Goal: Task Accomplishment & Management: Manage account settings

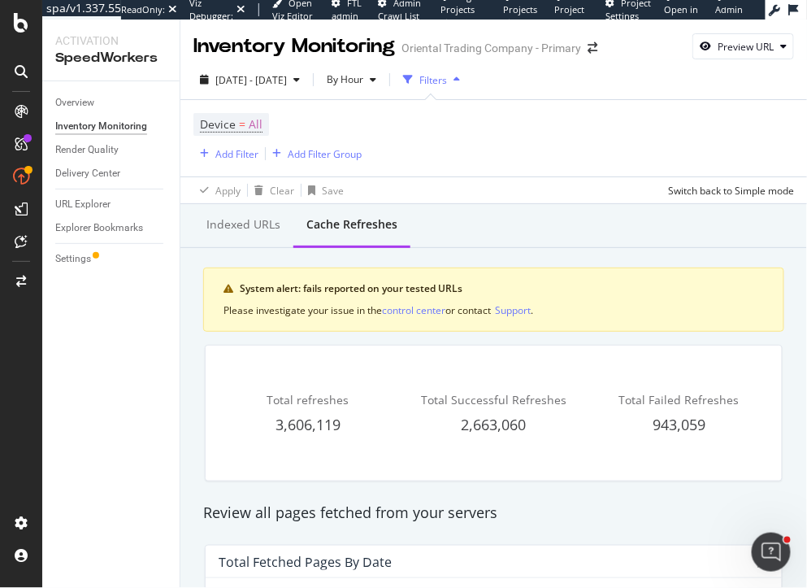
scroll to position [301, 0]
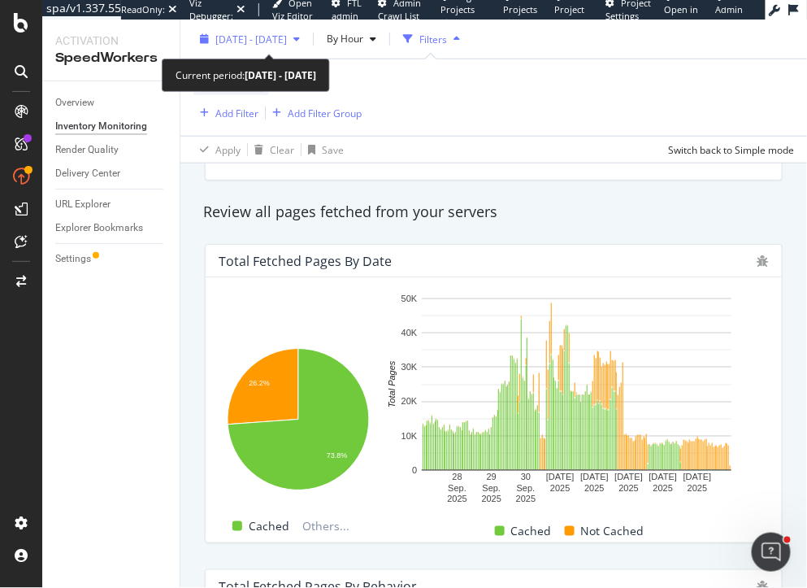
click at [242, 41] on span "2025 Sep. 28th - Oct. 6th" at bounding box center [251, 39] width 72 height 14
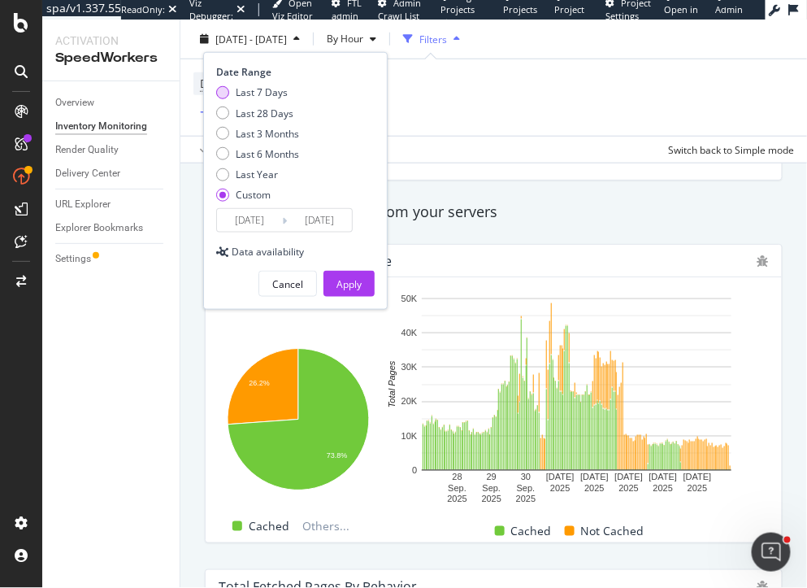
click at [254, 96] on div "Last 7 Days" at bounding box center [262, 92] width 52 height 14
type input "2025/09/30"
click at [363, 276] on button "Apply" at bounding box center [349, 284] width 51 height 26
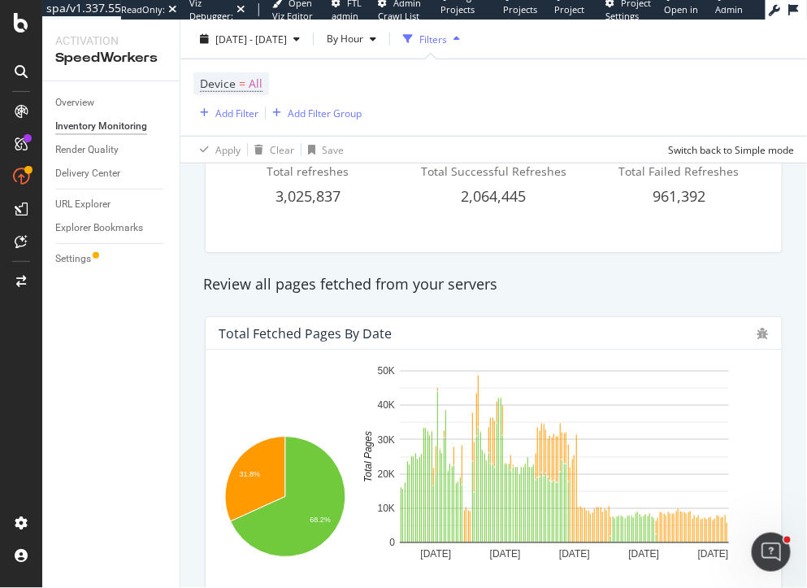
scroll to position [229, 0]
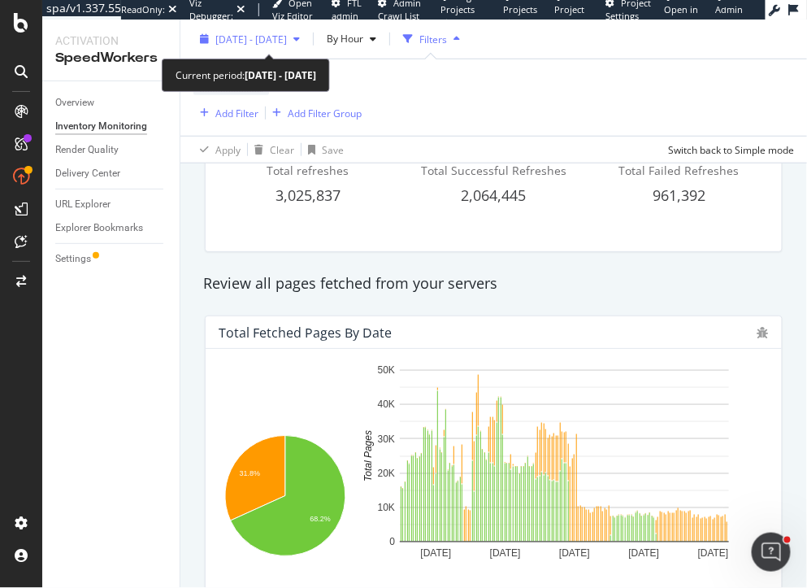
click at [281, 40] on span "2025 Sep. 30th - Oct. 6th" at bounding box center [251, 39] width 72 height 14
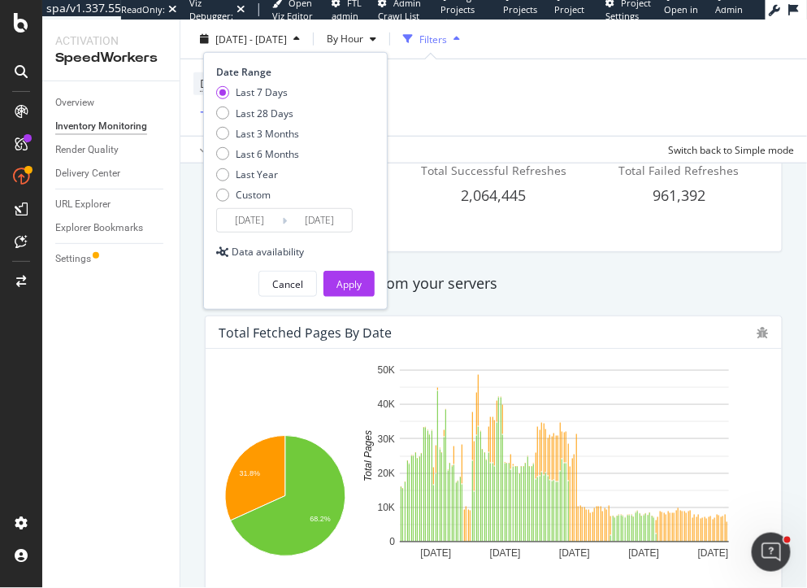
click at [317, 215] on input "2025/10/06" at bounding box center [319, 220] width 65 height 23
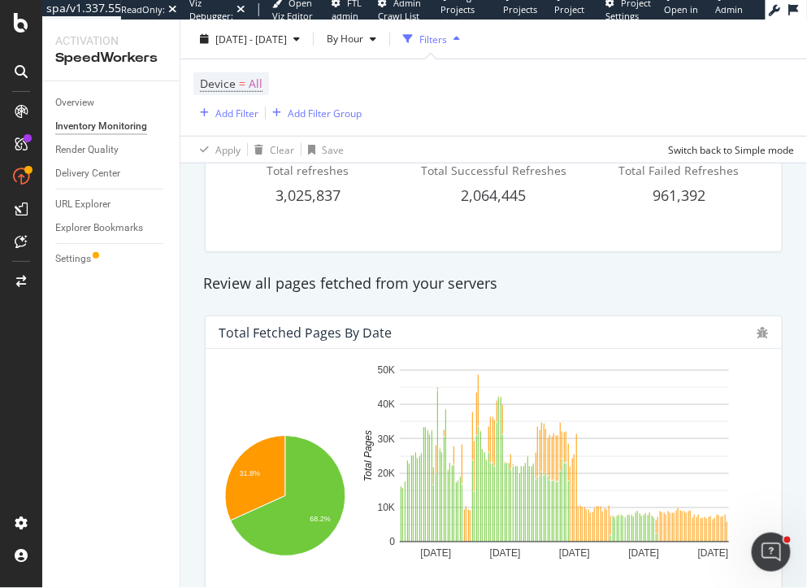
click at [742, 299] on div "Review all pages fetched from your servers" at bounding box center [494, 283] width 598 height 37
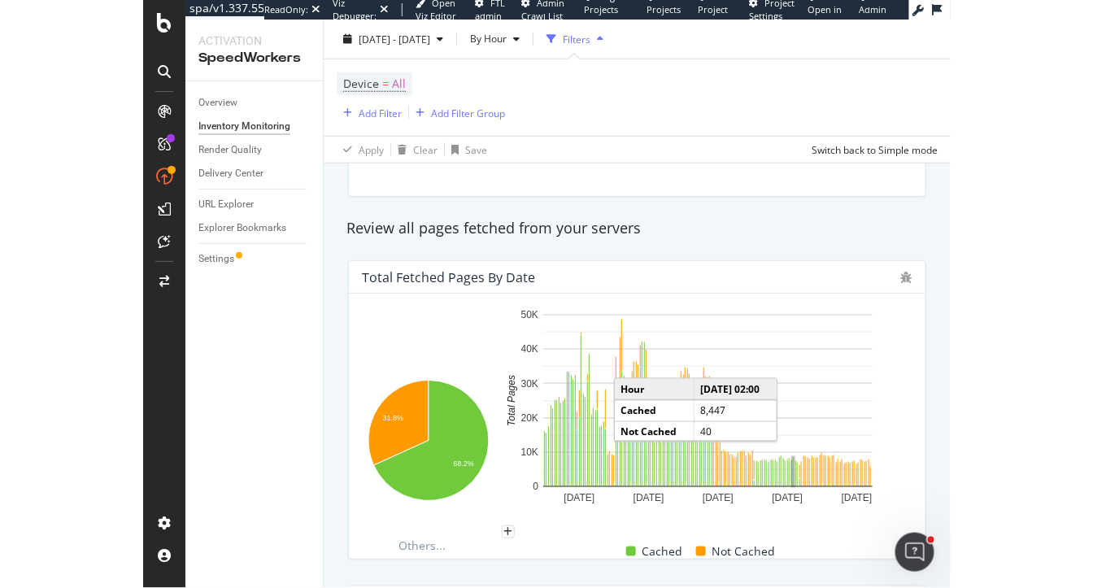
scroll to position [294, 0]
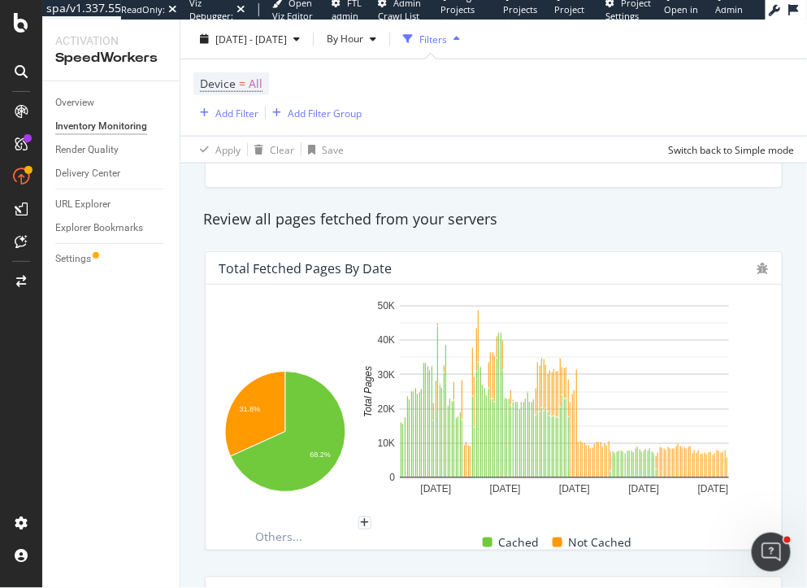
click at [771, 432] on div "Hold CMD (⌘) while clicking to filter the report. 31.8% 68.2% Cache Status Tota…" at bounding box center [494, 417] width 577 height 265
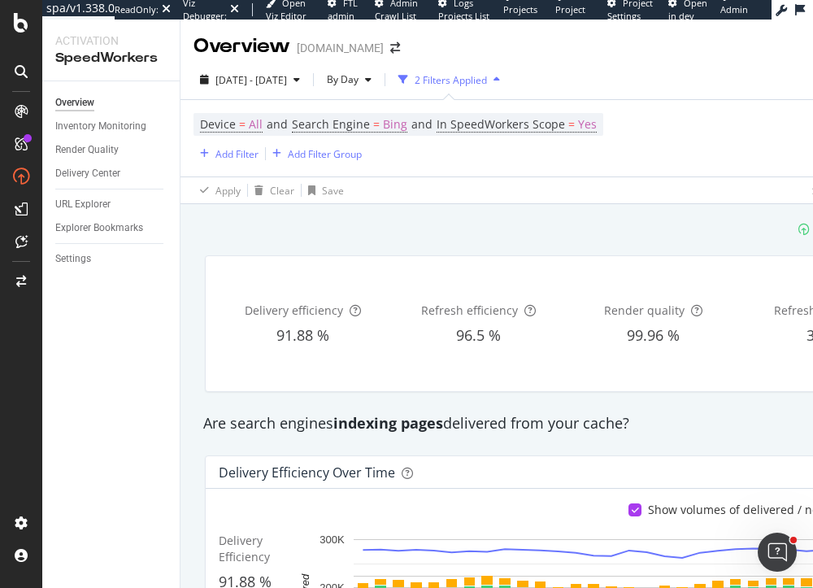
click at [362, 225] on div "SpeedWorkers is running" at bounding box center [566, 228] width 742 height 27
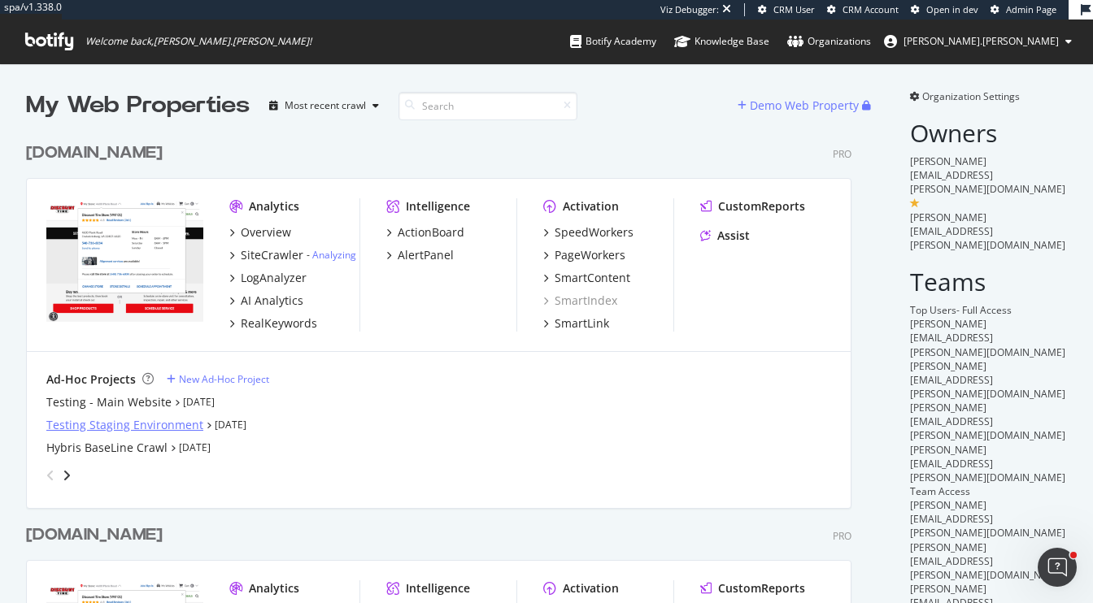
click at [97, 424] on div "Testing Staging Environment" at bounding box center [124, 425] width 157 height 16
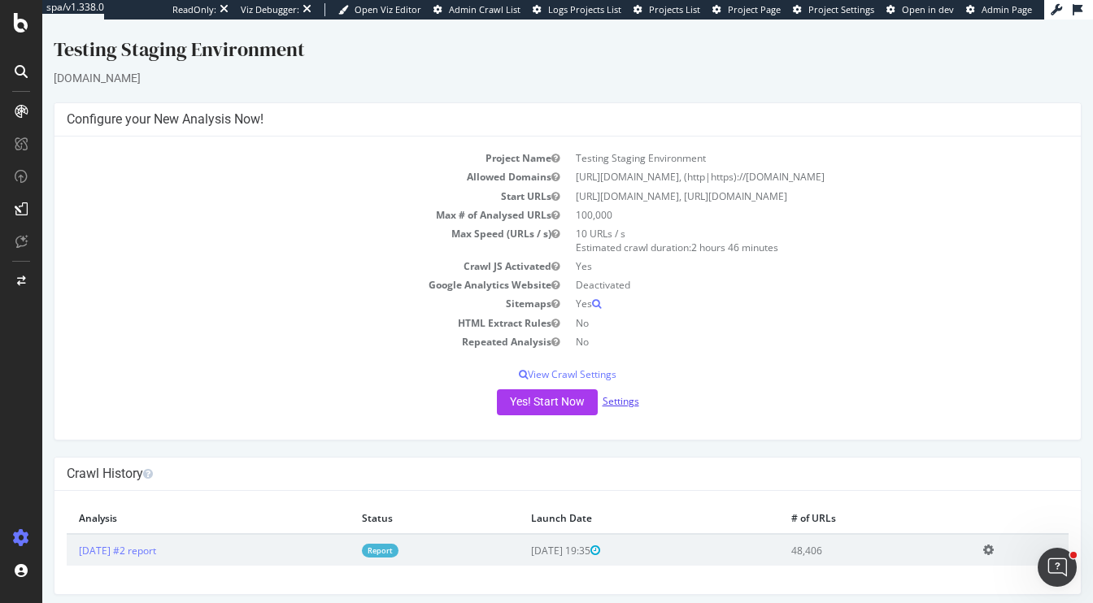
click at [615, 399] on link "Settings" at bounding box center [621, 401] width 37 height 14
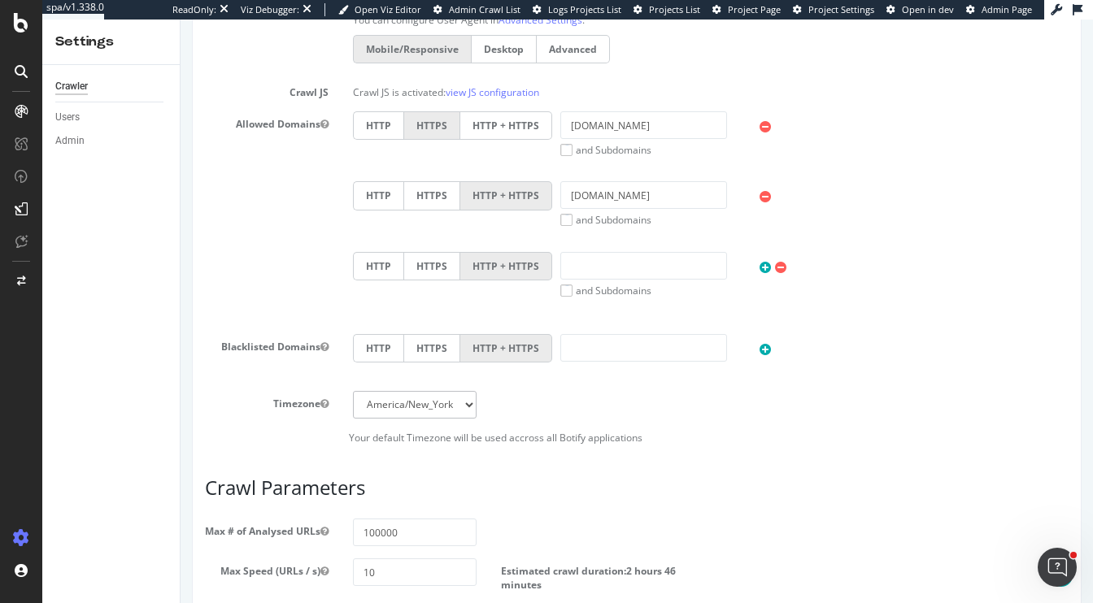
scroll to position [914, 0]
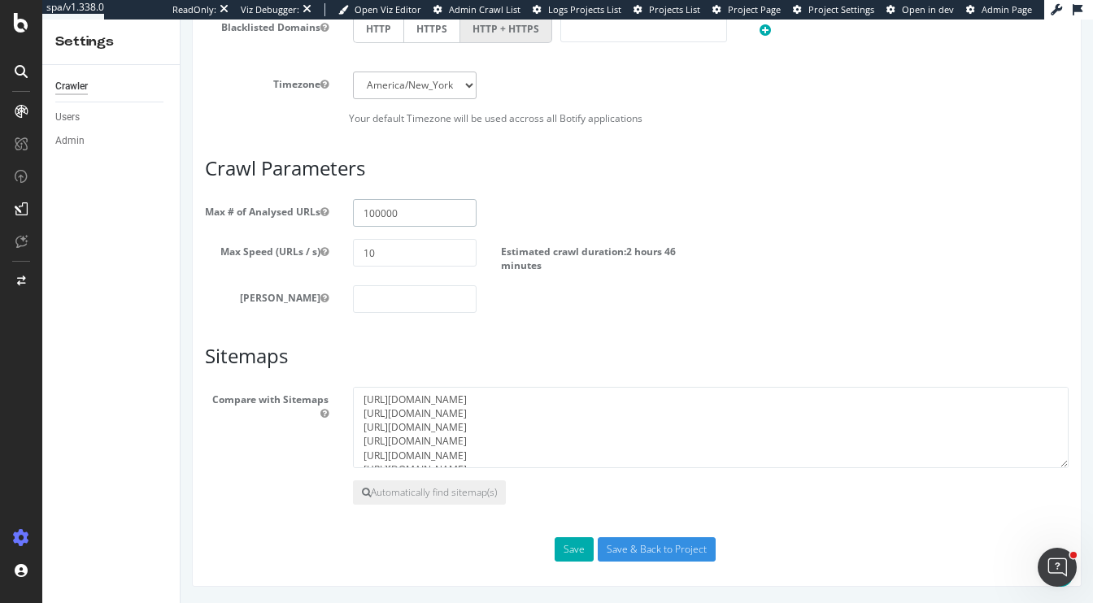
click at [410, 213] on input "100000" at bounding box center [415, 213] width 124 height 28
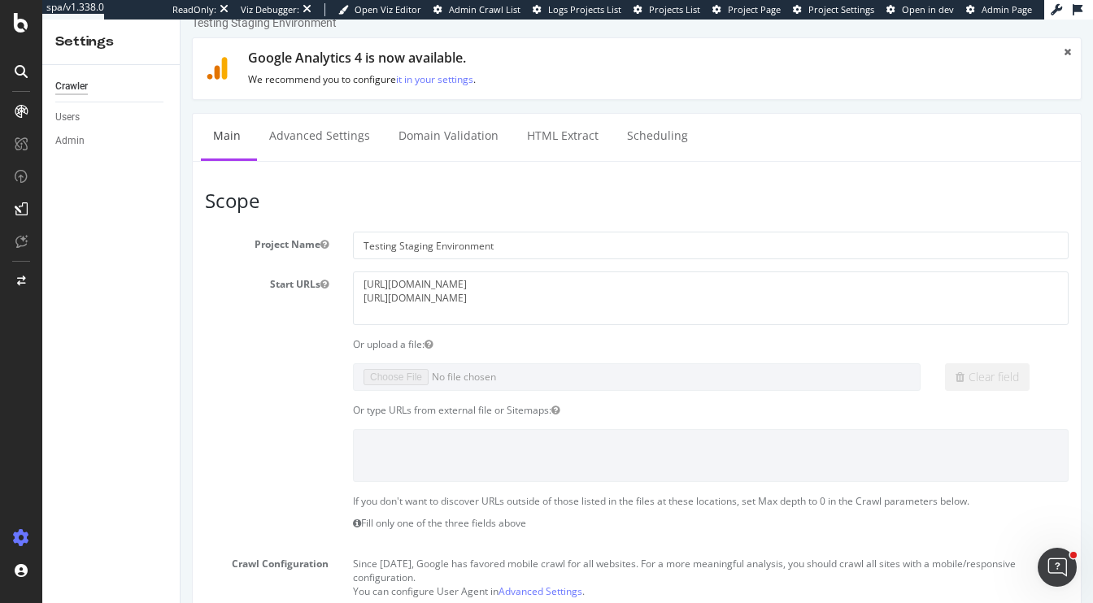
scroll to position [26, 0]
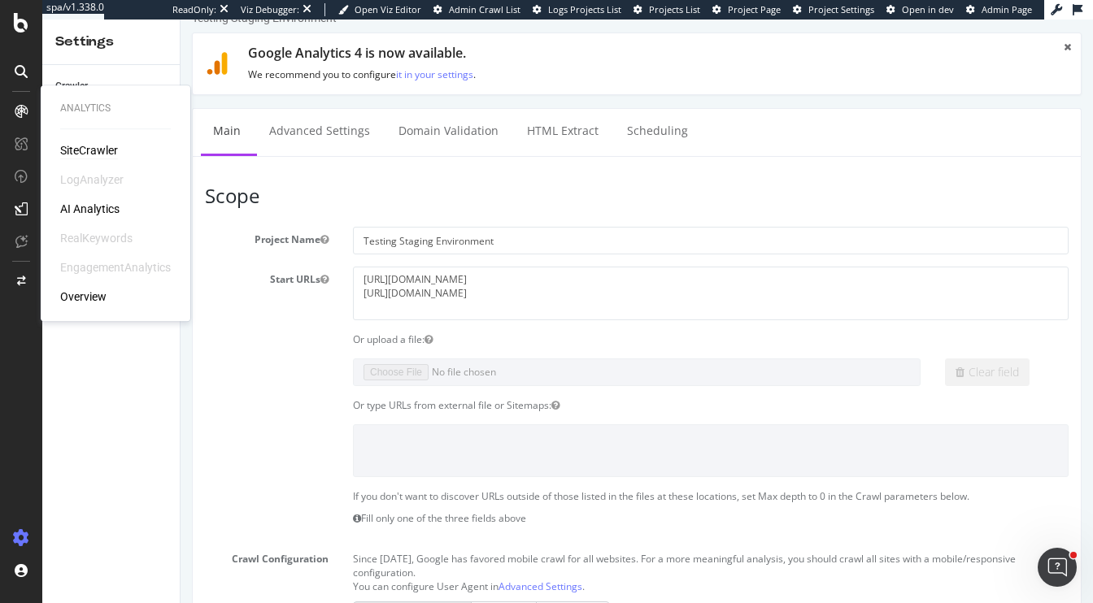
click at [79, 150] on div "SiteCrawler" at bounding box center [89, 150] width 58 height 16
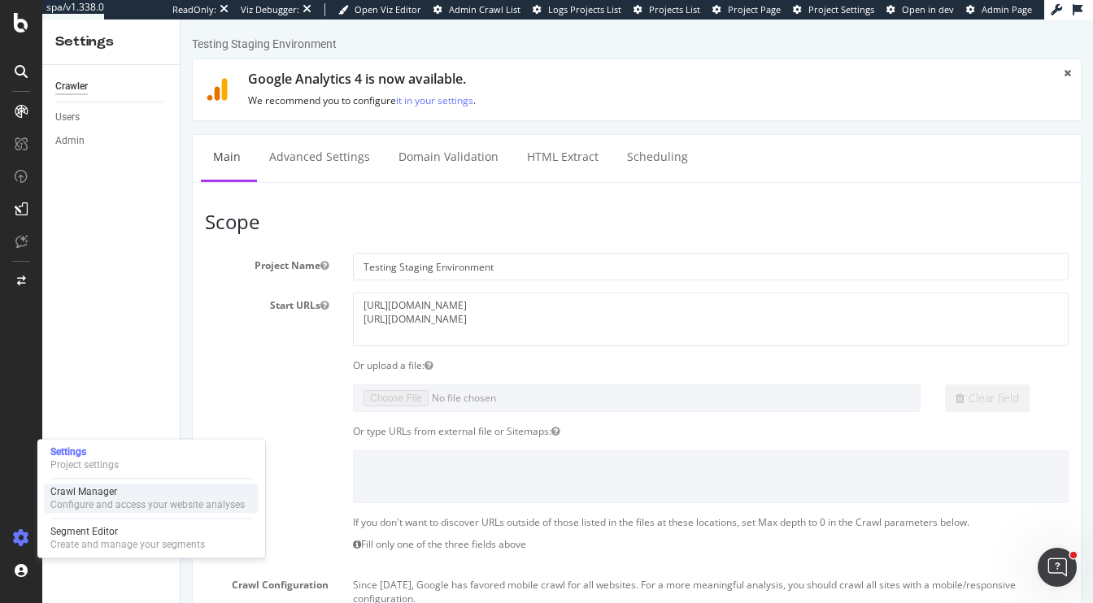
click at [84, 496] on div "Crawl Manager" at bounding box center [147, 491] width 194 height 13
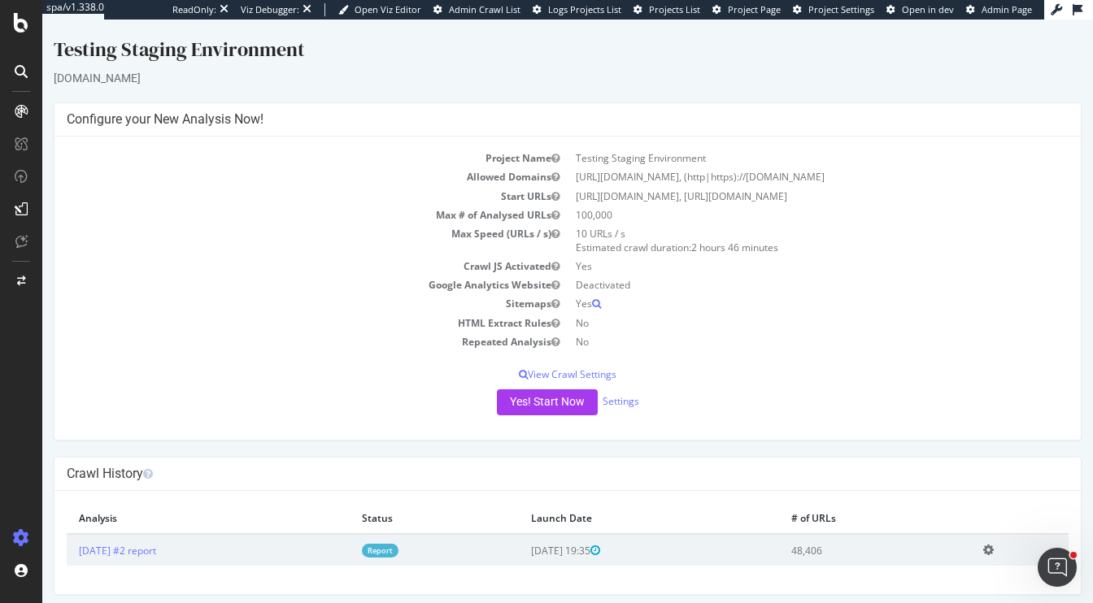
scroll to position [7, 0]
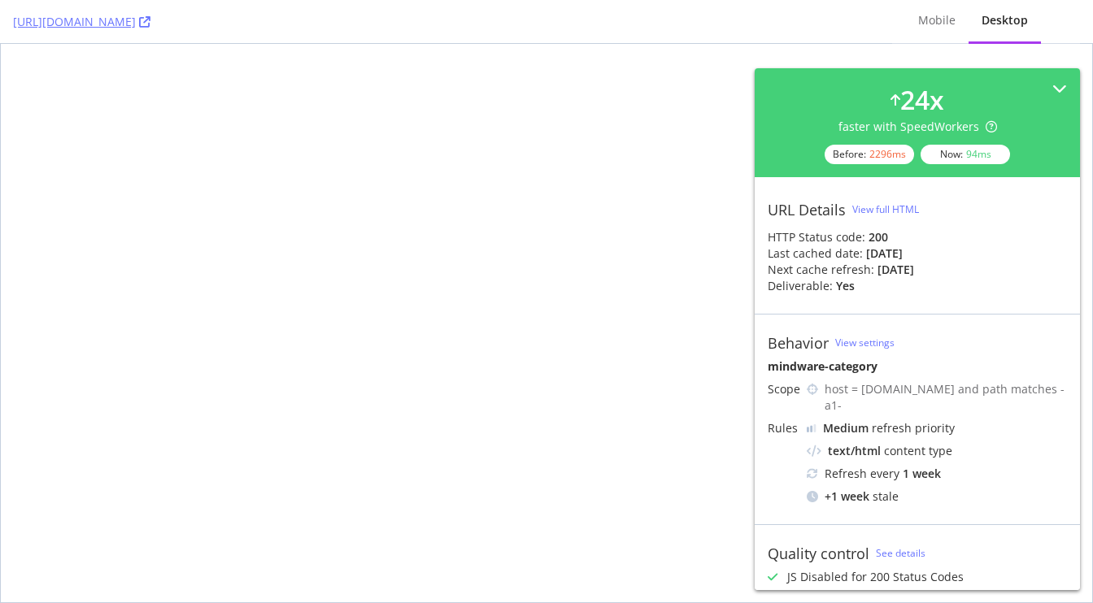
select select "bestselling"
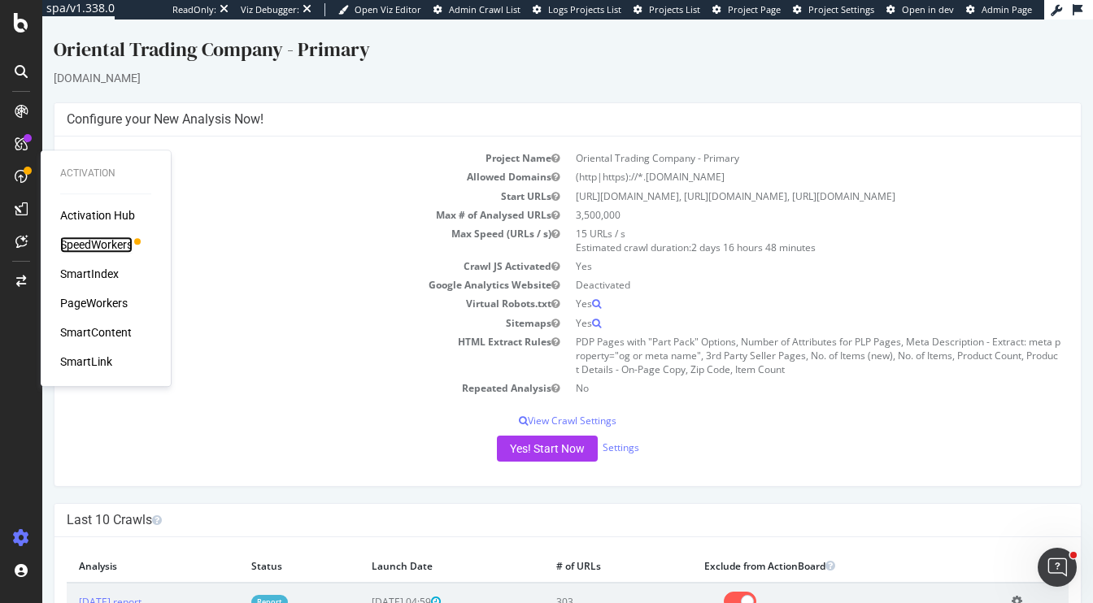
click at [92, 244] on div "SpeedWorkers" at bounding box center [96, 245] width 72 height 16
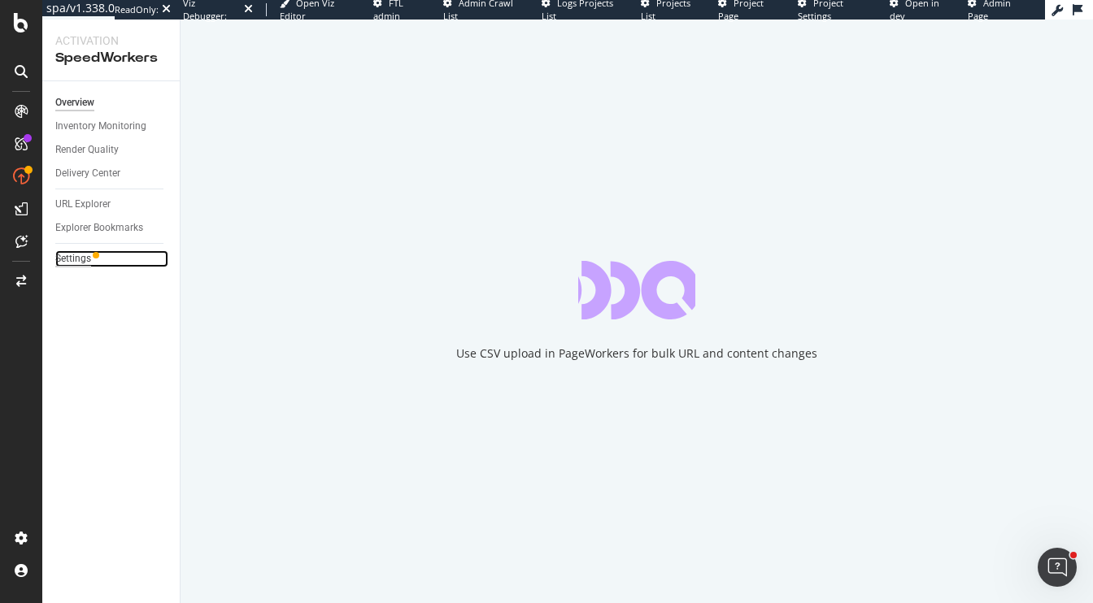
click at [76, 261] on div "Settings" at bounding box center [73, 258] width 36 height 17
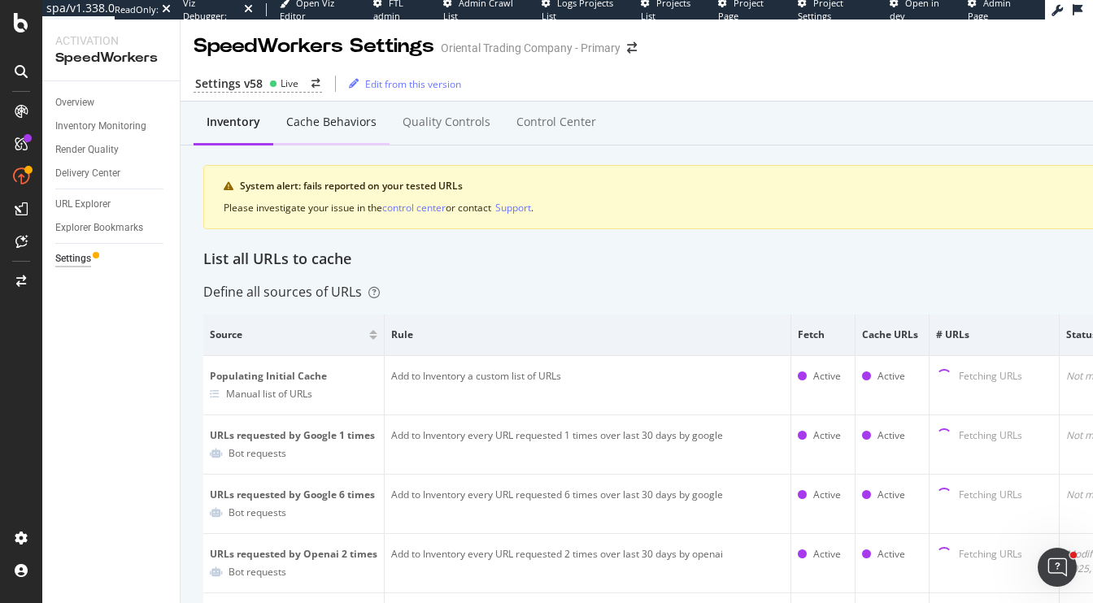
click at [304, 116] on div "Cache behaviors" at bounding box center [331, 122] width 90 height 16
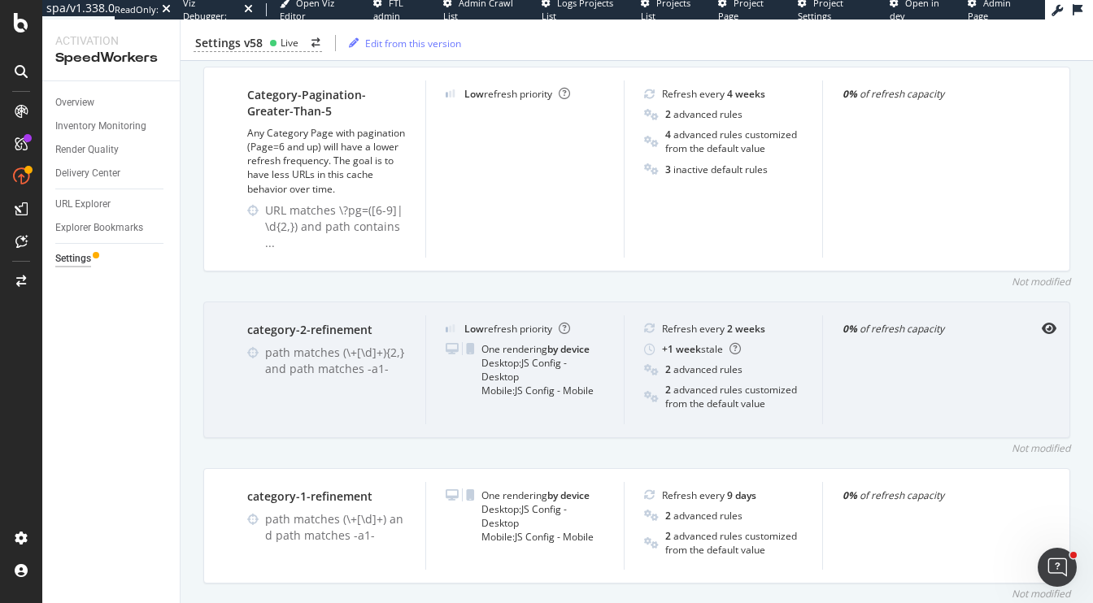
scroll to position [1833, 0]
click at [1053, 319] on icon "eye" at bounding box center [1049, 325] width 15 height 13
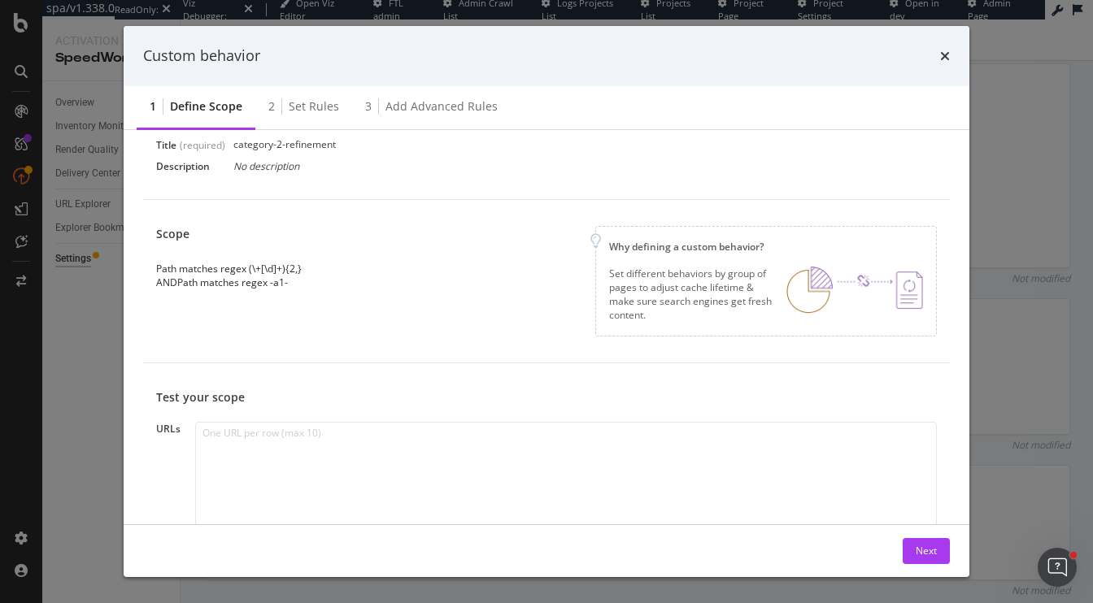
scroll to position [0, 0]
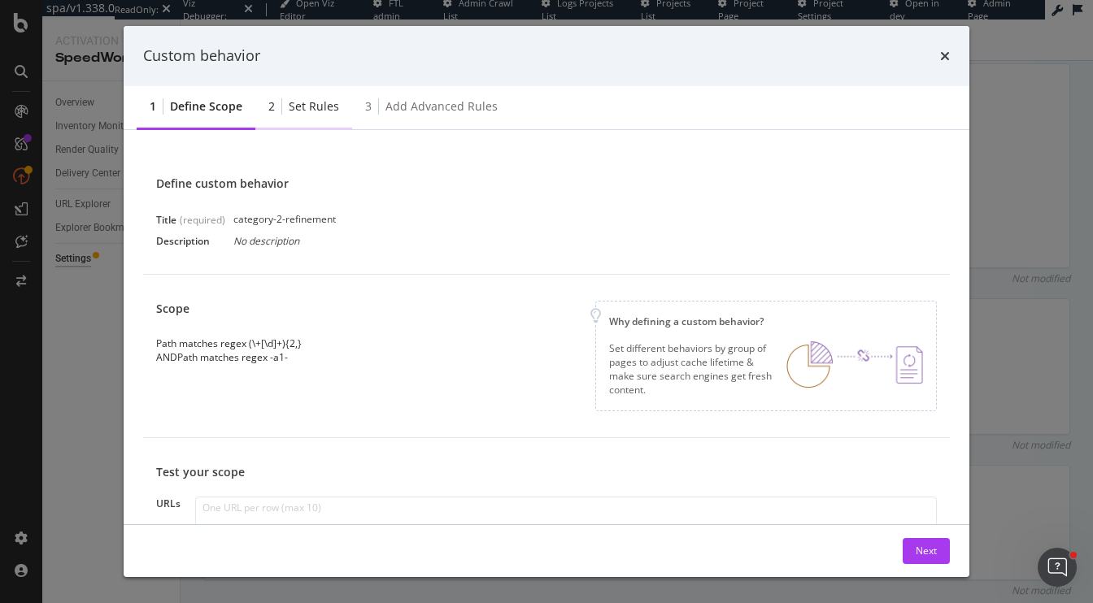
click at [307, 105] on div "Set rules" at bounding box center [314, 106] width 50 height 16
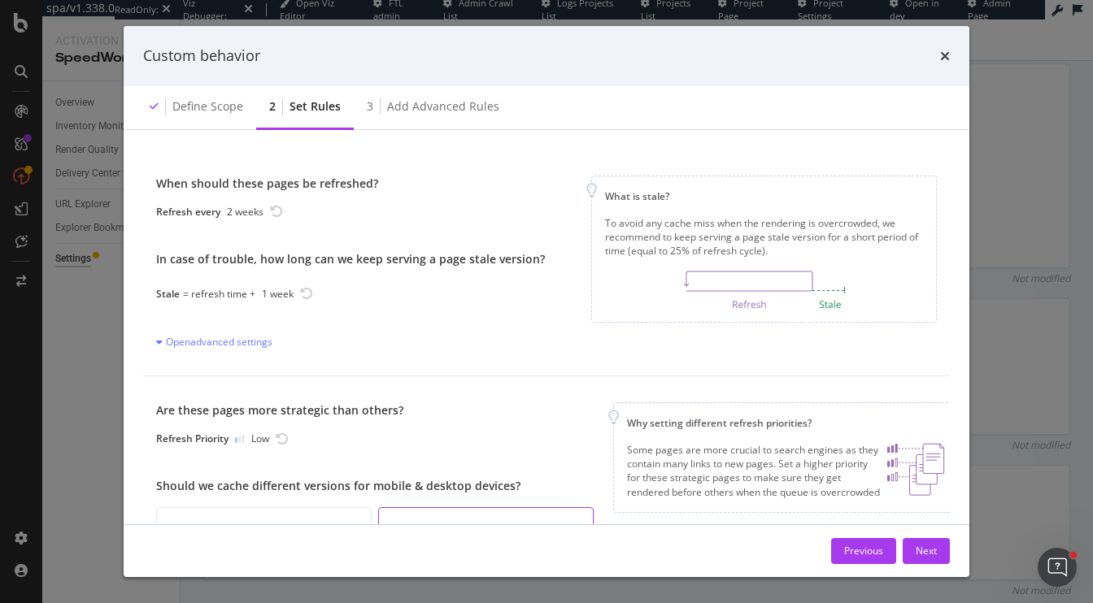
scroll to position [82, 0]
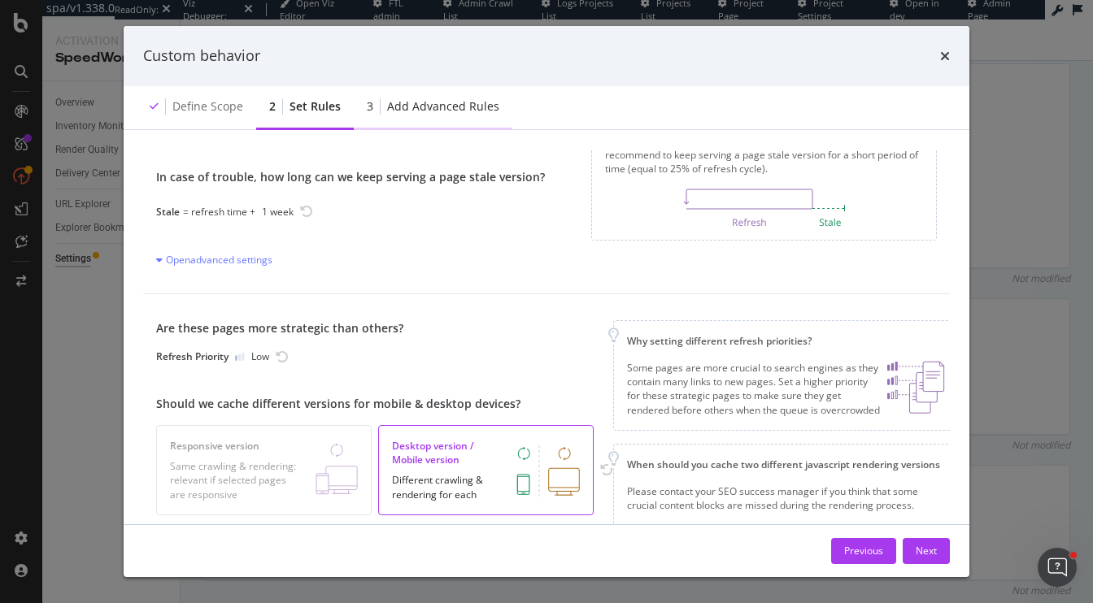
click at [448, 107] on div "Add advanced rules" at bounding box center [443, 106] width 112 height 16
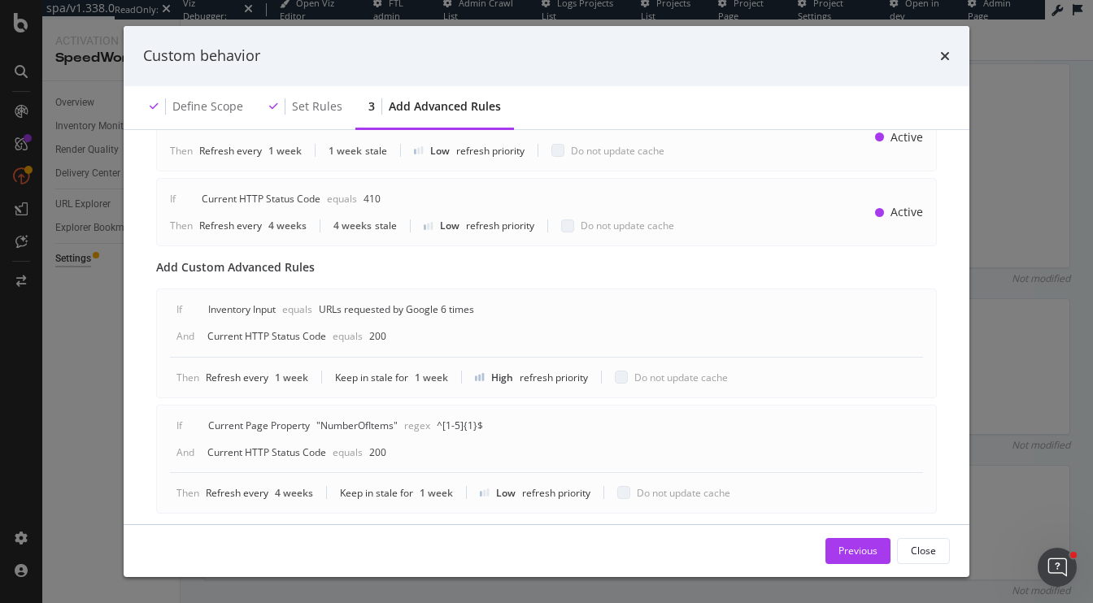
scroll to position [915, 0]
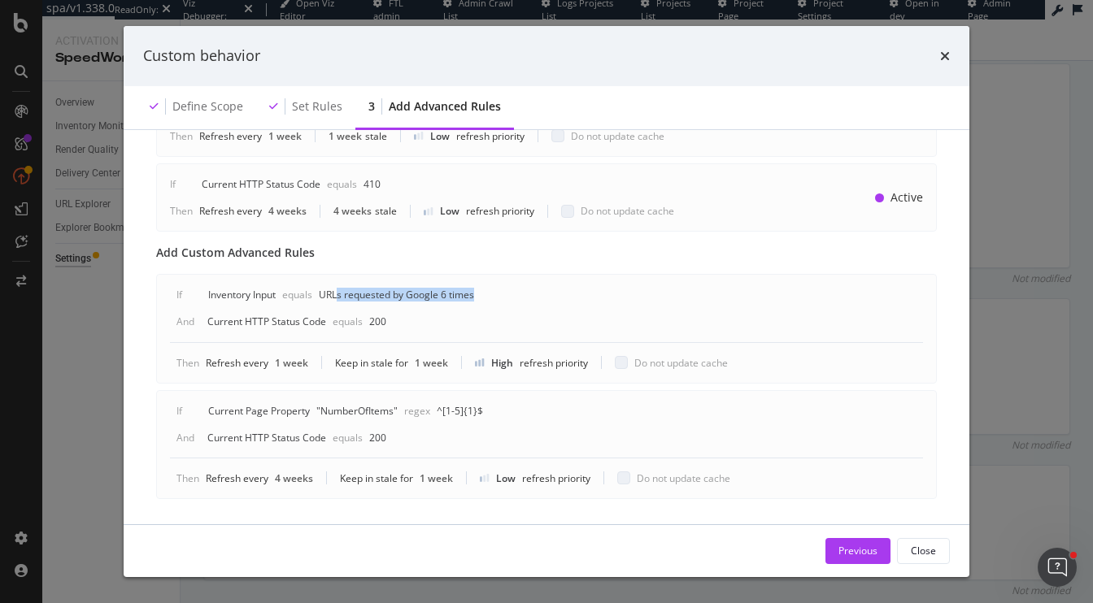
drag, startPoint x: 338, startPoint y: 269, endPoint x: 564, endPoint y: 276, distance: 225.3
click at [563, 288] on div "If Inventory Input equals URLs requested by Google 6 times And Current HTTP Sta…" at bounding box center [546, 315] width 753 height 54
click at [564, 288] on div "If Inventory Input equals URLs requested by Google 6 times And Current HTTP Sta…" at bounding box center [546, 315] width 753 height 54
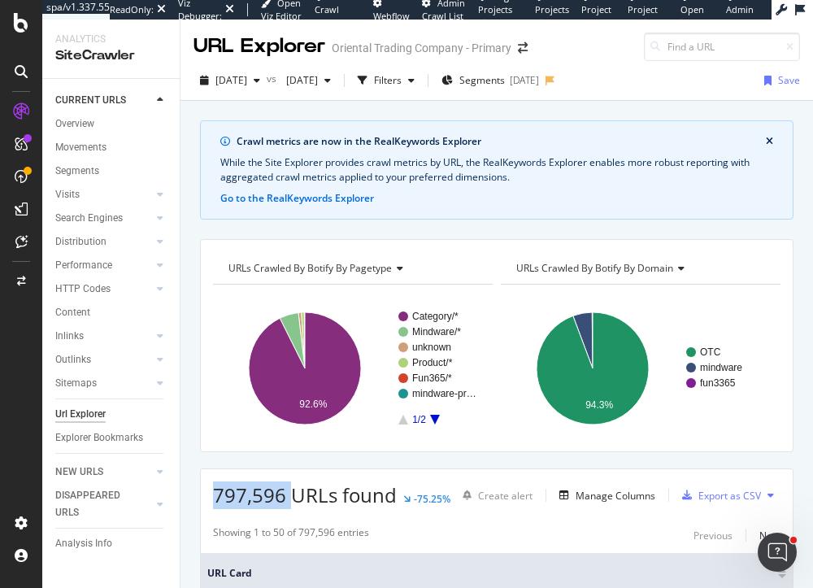
scroll to position [381, 0]
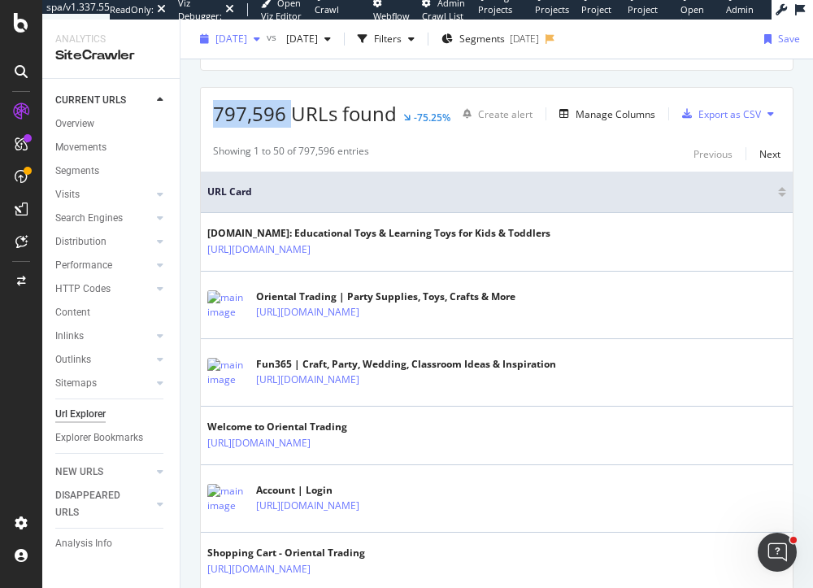
click at [247, 37] on span "[DATE]" at bounding box center [231, 39] width 32 height 14
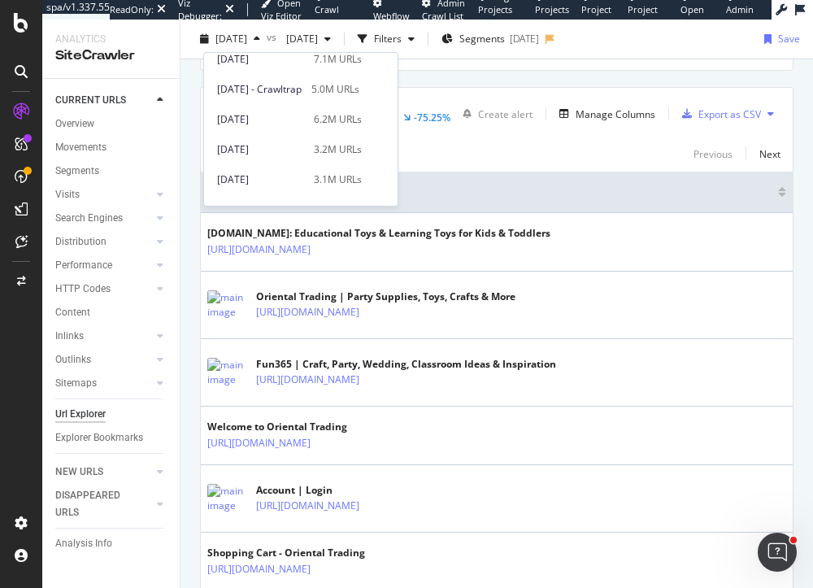
scroll to position [542, 0]
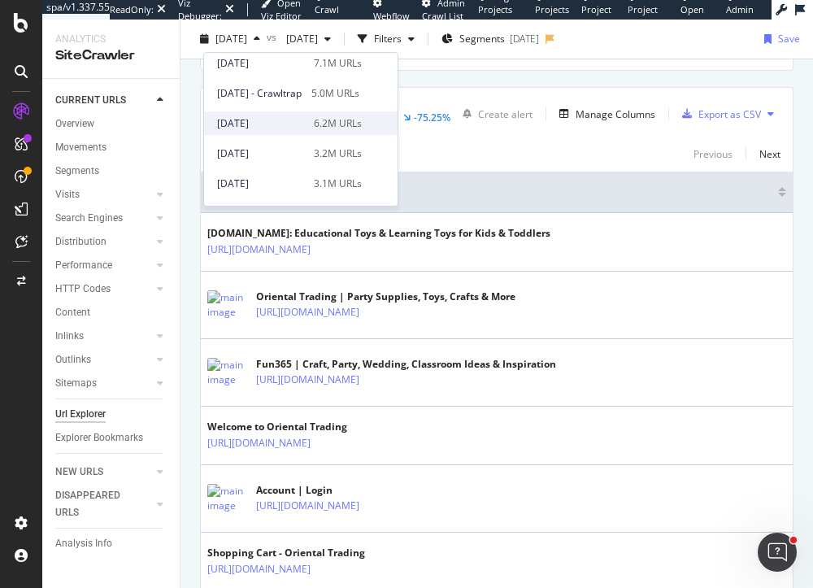
click at [284, 114] on div "[DATE] 6.2M URLs" at bounding box center [301, 123] width 194 height 24
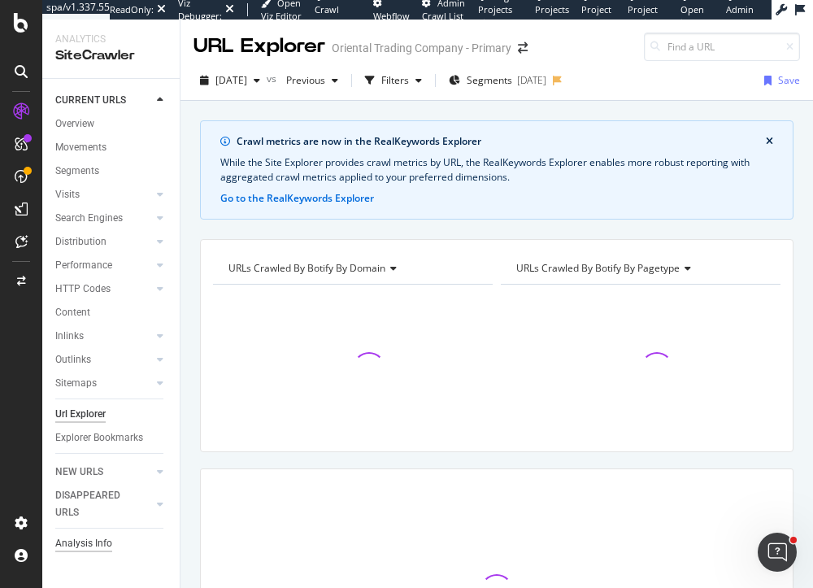
click at [73, 542] on div "Analysis Info" at bounding box center [83, 543] width 57 height 17
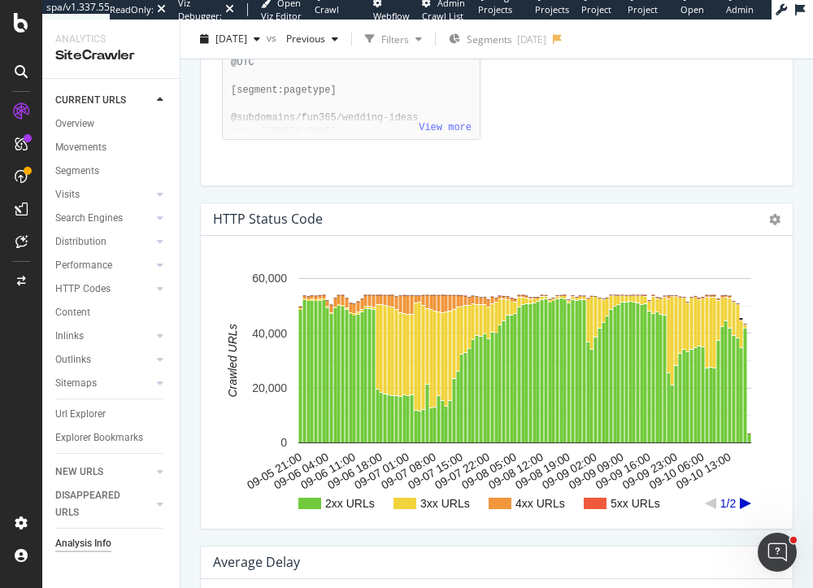
scroll to position [4731, 0]
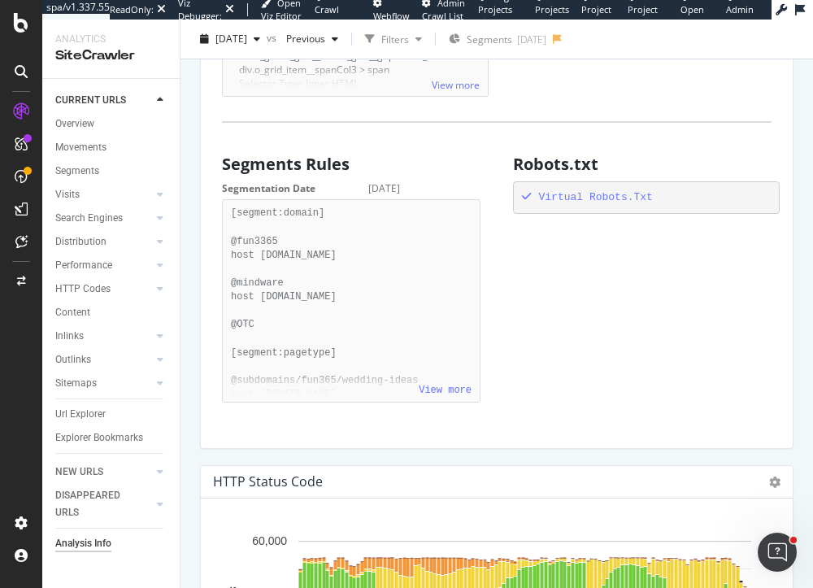
scroll to position [0, 199]
drag, startPoint x: 476, startPoint y: 454, endPoint x: 242, endPoint y: 454, distance: 234.2
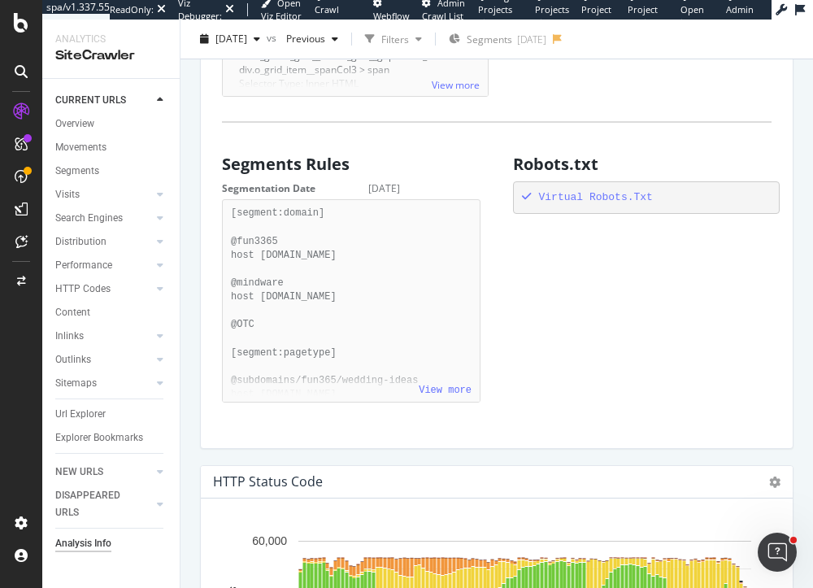
drag, startPoint x: 437, startPoint y: 460, endPoint x: 228, endPoint y: 454, distance: 209.9
copy pre ""- [URL][DOMAIN_NAME]","
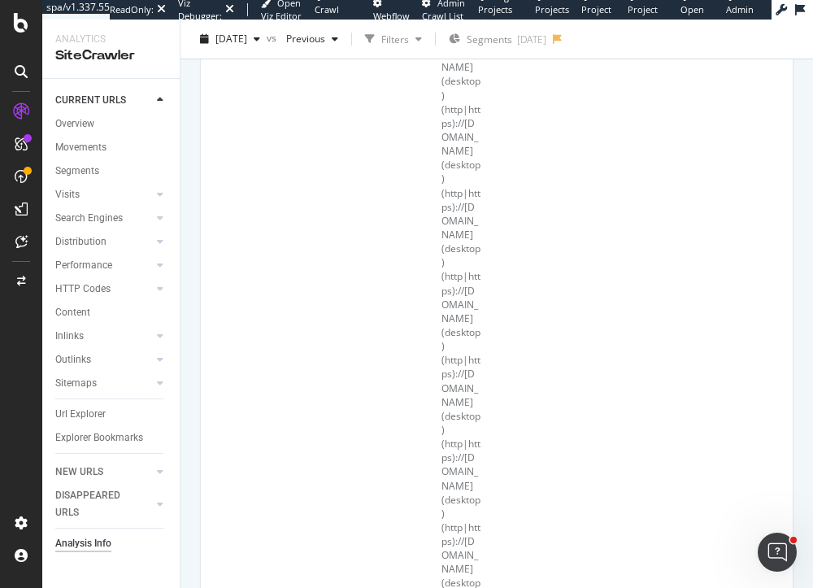
scroll to position [1945, 0]
click at [267, 43] on div "button" at bounding box center [257, 39] width 20 height 10
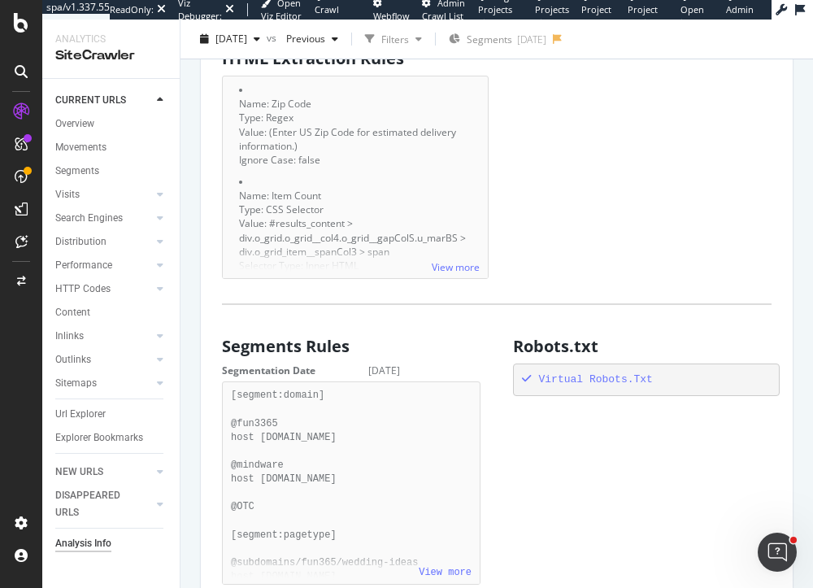
scroll to position [4550, 0]
click at [186, 236] on div "Analysis Info Oriental Trading Company - Primary [DATE] vs Previous Filters Seg…" at bounding box center [497, 304] width 633 height 568
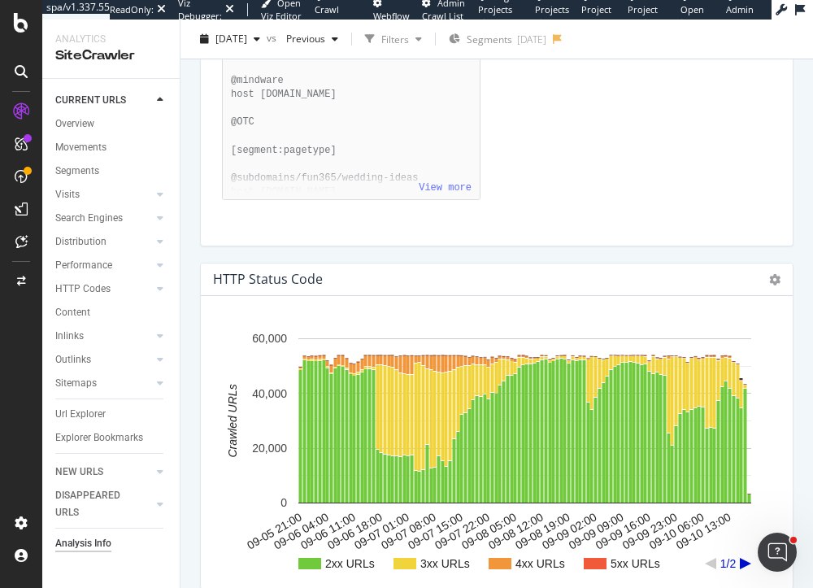
scroll to position [0, 168]
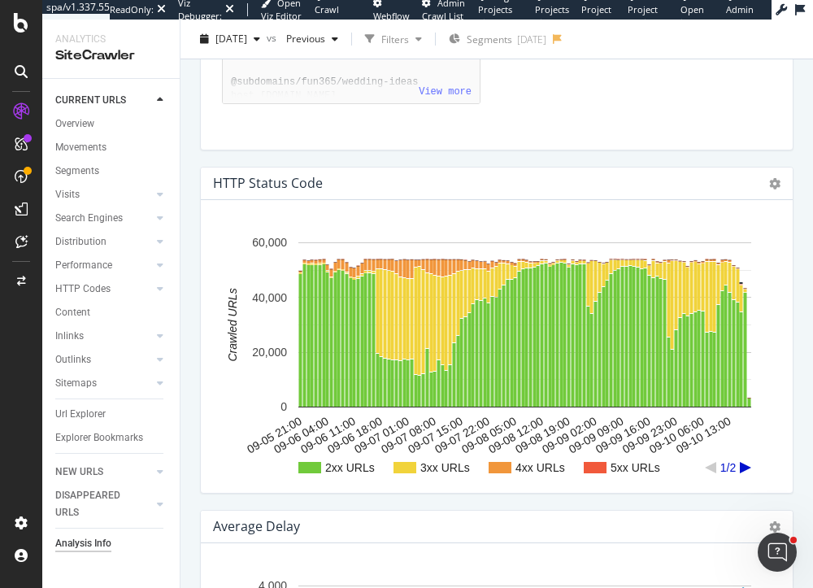
scroll to position [0, 0]
